Goal: Find specific page/section

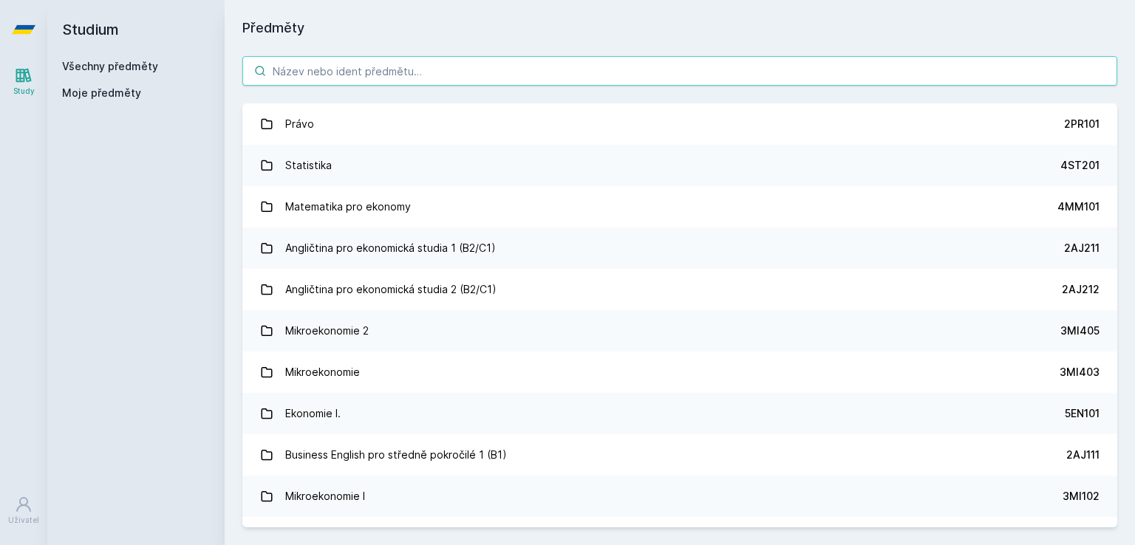
click at [396, 61] on input "search" at bounding box center [679, 71] width 875 height 30
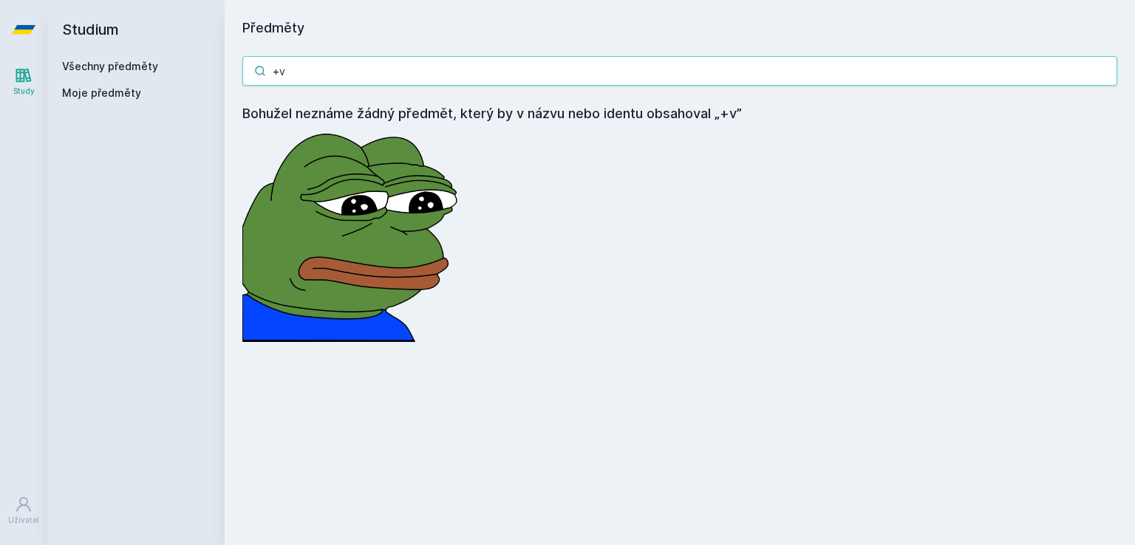
type input "+"
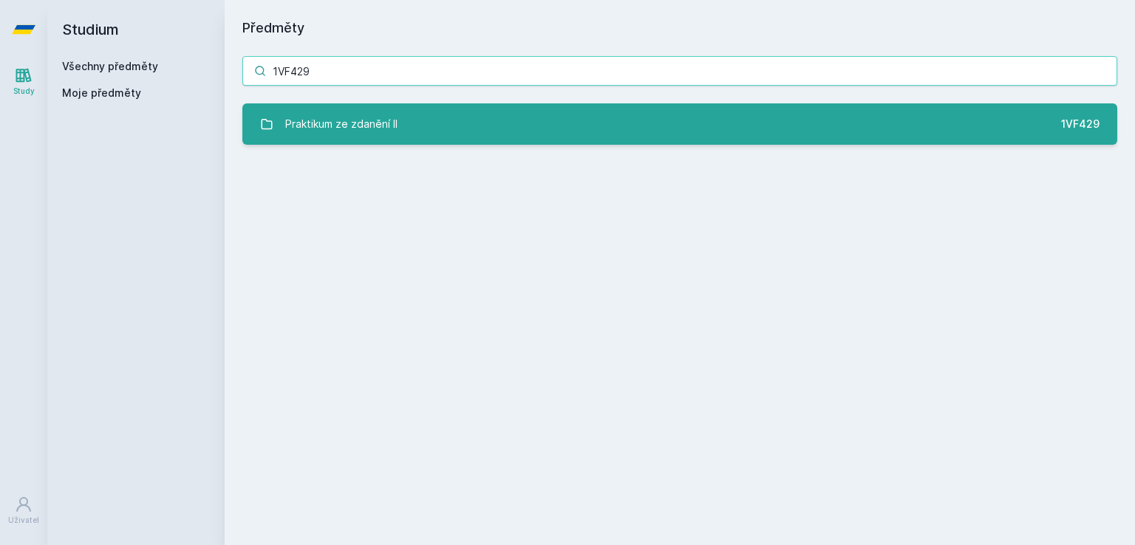
type input "1VF429"
click at [403, 119] on link "Praktikum ze zdanění II 1VF429" at bounding box center [679, 123] width 875 height 41
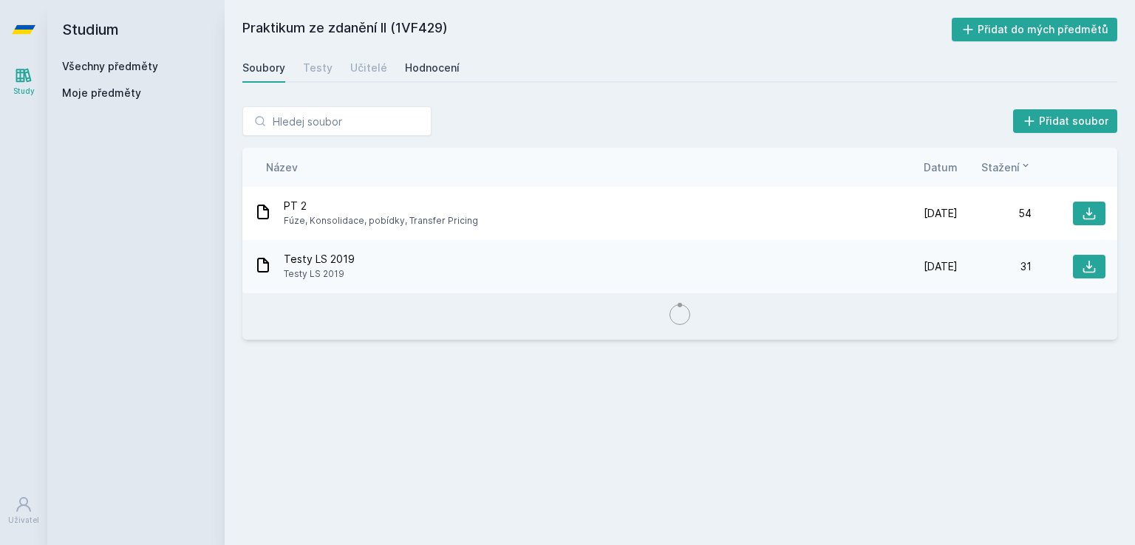
click at [437, 67] on div "Hodnocení" at bounding box center [432, 68] width 55 height 15
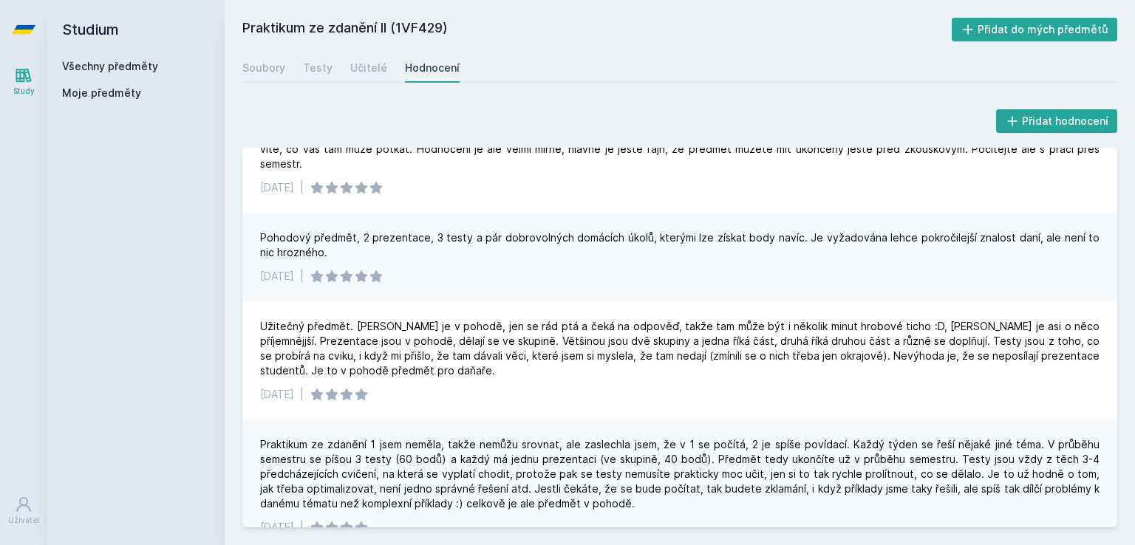
scroll to position [63, 0]
